Goal: Find specific page/section: Find specific page/section

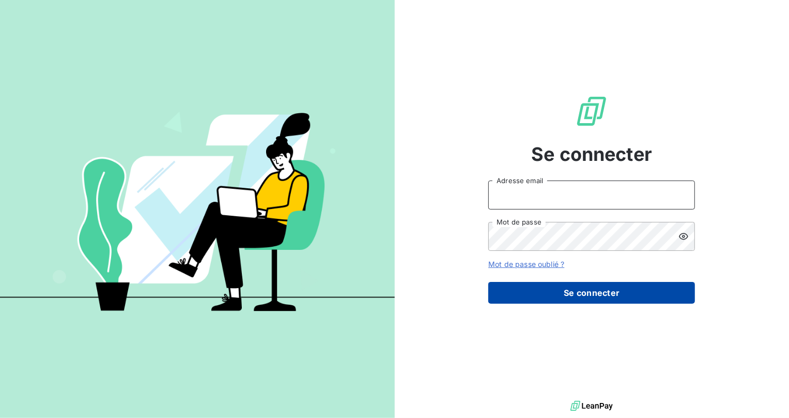
type input "[EMAIL_ADDRESS][DOMAIN_NAME]"
click at [514, 292] on button "Se connecter" at bounding box center [591, 293] width 207 height 22
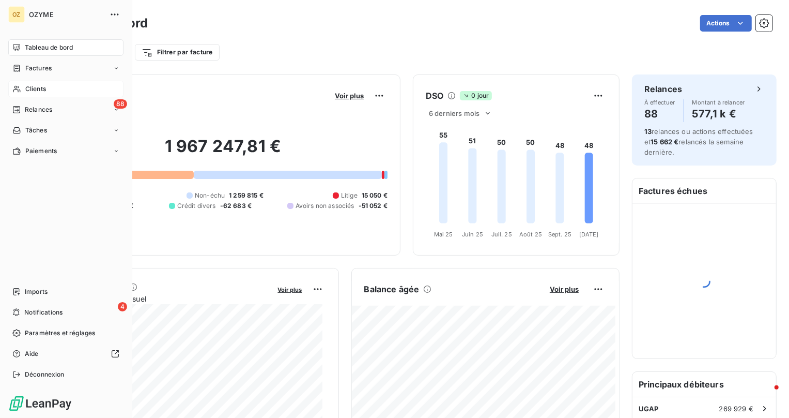
click at [33, 82] on div "Clients" at bounding box center [65, 89] width 115 height 17
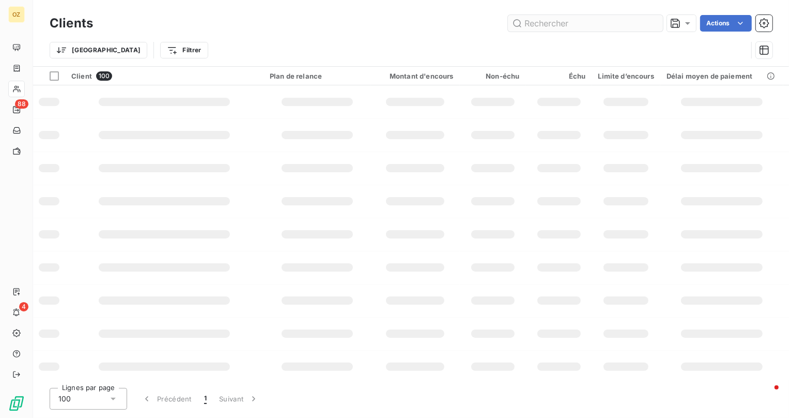
click at [574, 20] on input "text" at bounding box center [585, 23] width 155 height 17
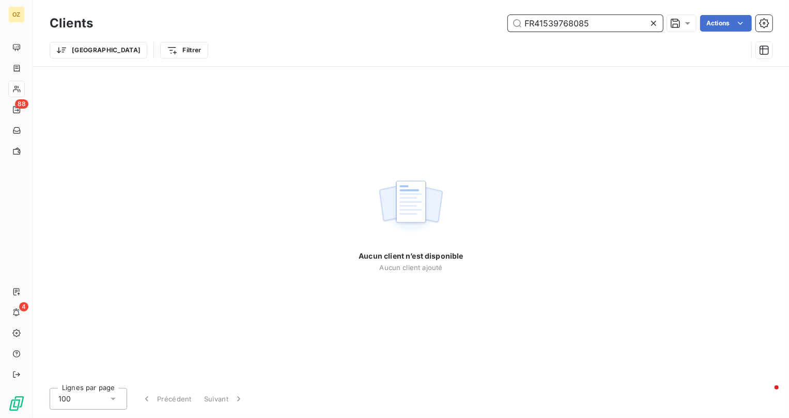
click at [589, 19] on input "FR41539768085" at bounding box center [585, 23] width 155 height 17
drag, startPoint x: 589, startPoint y: 21, endPoint x: 407, endPoint y: 6, distance: 182.5
click at [406, 5] on div "Clients FR41539768085 Actions Trier Filtrer" at bounding box center [411, 33] width 756 height 66
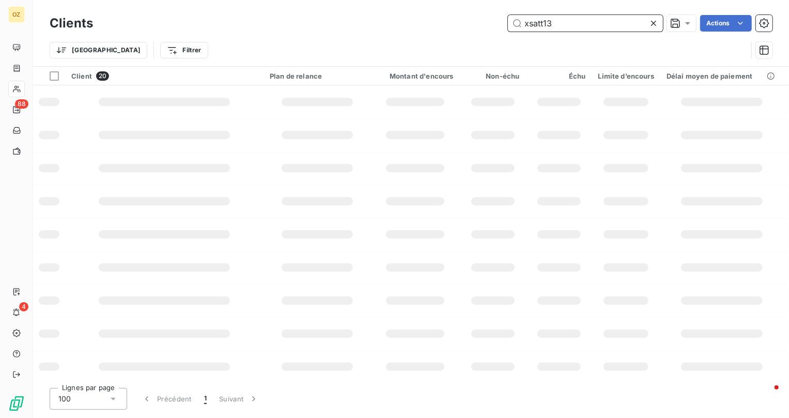
type input "xsatt13"
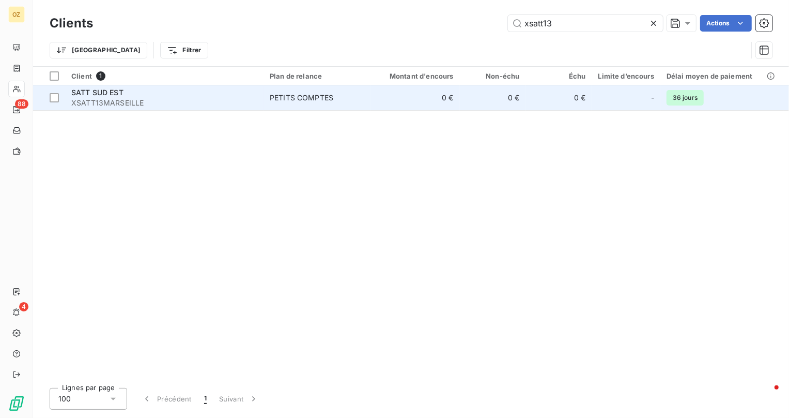
click at [137, 99] on span "XSATT13MARSEILLE" at bounding box center [164, 103] width 186 height 10
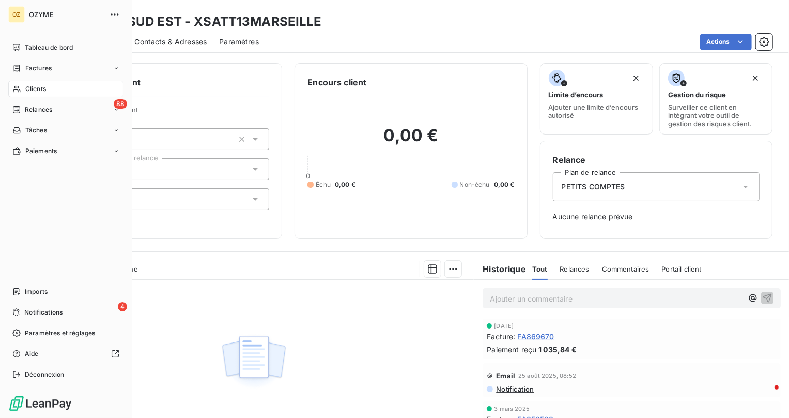
click at [40, 85] on span "Clients" at bounding box center [35, 88] width 21 height 9
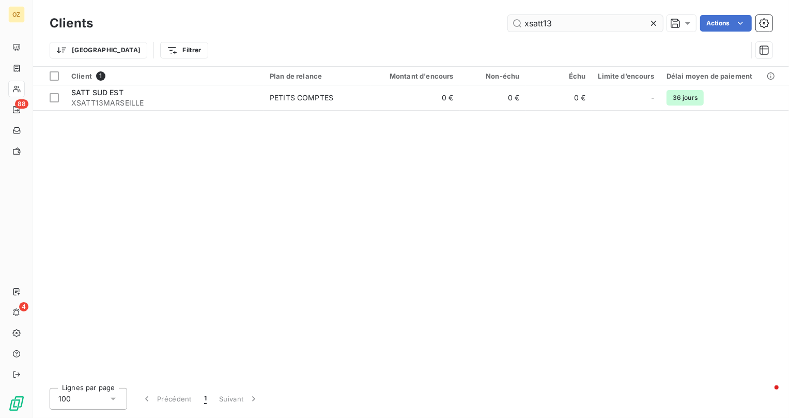
click at [573, 25] on input "xsatt13" at bounding box center [585, 23] width 155 height 17
click at [572, 25] on input "xsatt13" at bounding box center [585, 23] width 155 height 17
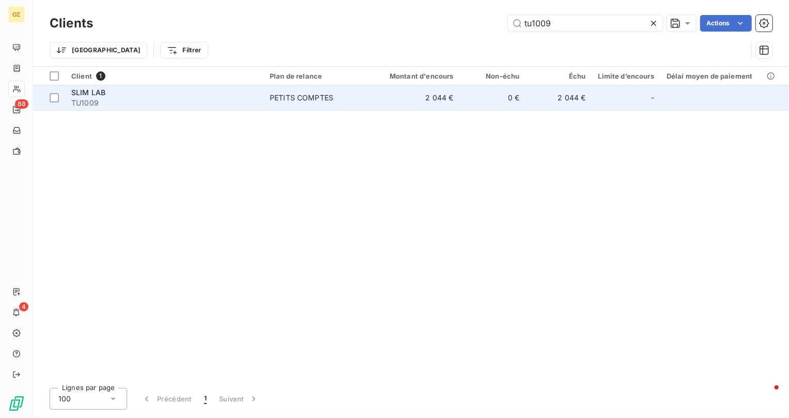
type input "tu1009"
click at [330, 99] on div "PETITS COMPTES" at bounding box center [302, 98] width 64 height 10
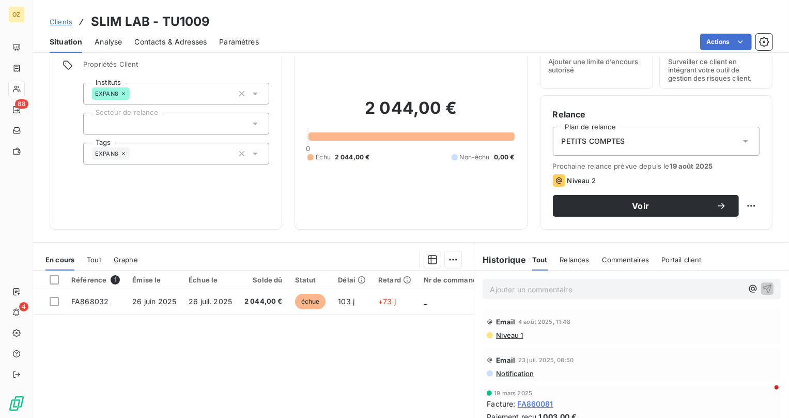
scroll to position [47, 0]
